Goal: Information Seeking & Learning: Learn about a topic

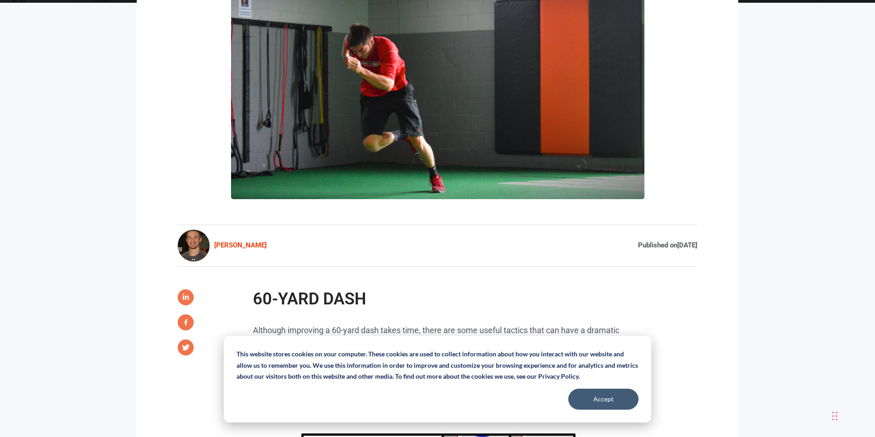
scroll to position [384, 0]
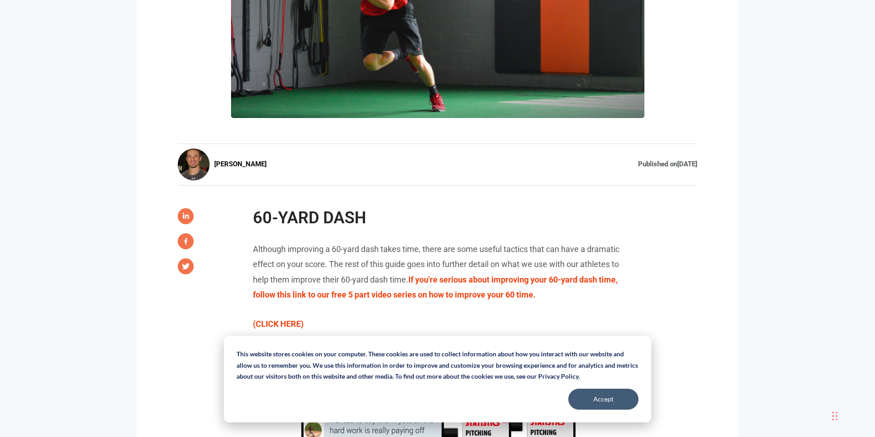
click at [190, 168] on span at bounding box center [194, 165] width 32 height 32
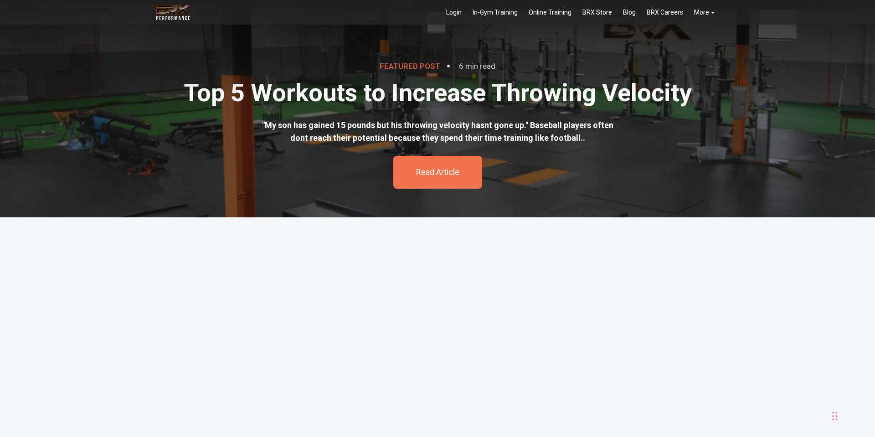
scroll to position [170, 0]
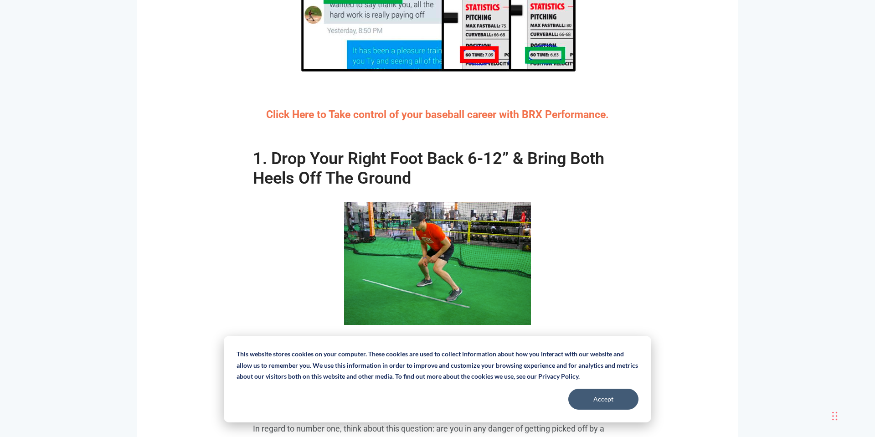
scroll to position [799, 0]
click at [612, 402] on button "Accept" at bounding box center [603, 399] width 70 height 21
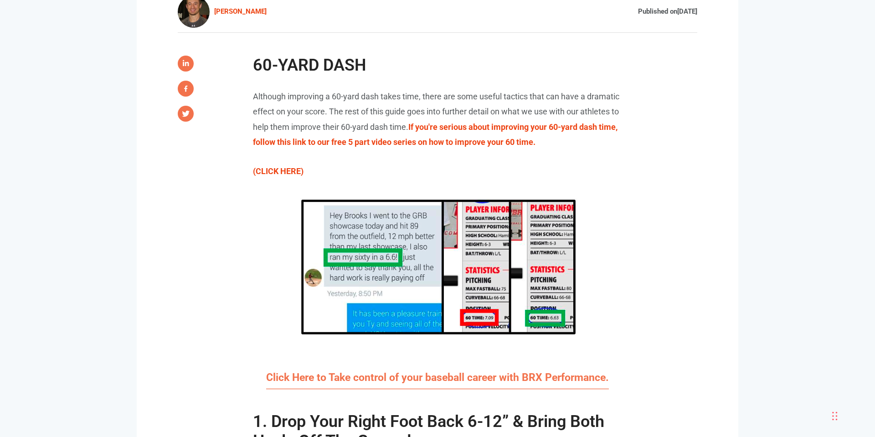
scroll to position [0, 0]
